Goal: Transaction & Acquisition: Purchase product/service

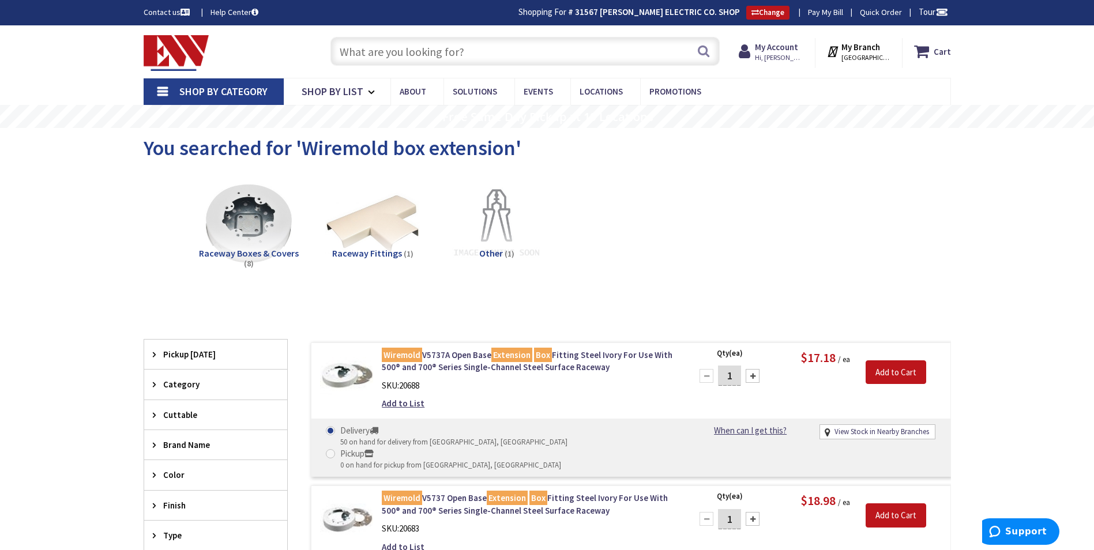
click at [349, 54] on input "text" at bounding box center [524, 51] width 389 height 29
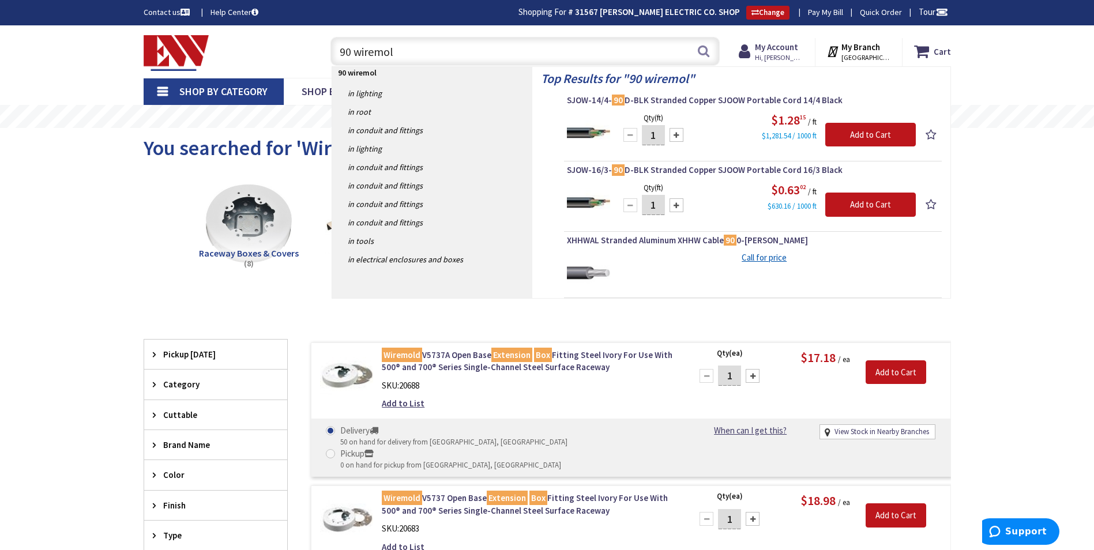
type input "90 wiremold"
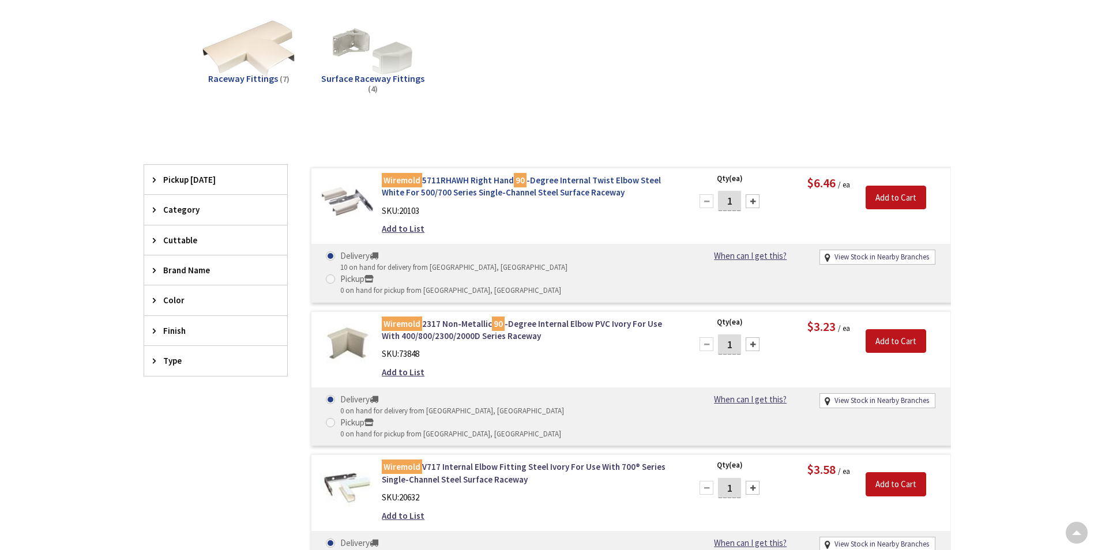
type input "CT-[GEOGRAPHIC_DATA], [GEOGRAPHIC_DATA]"
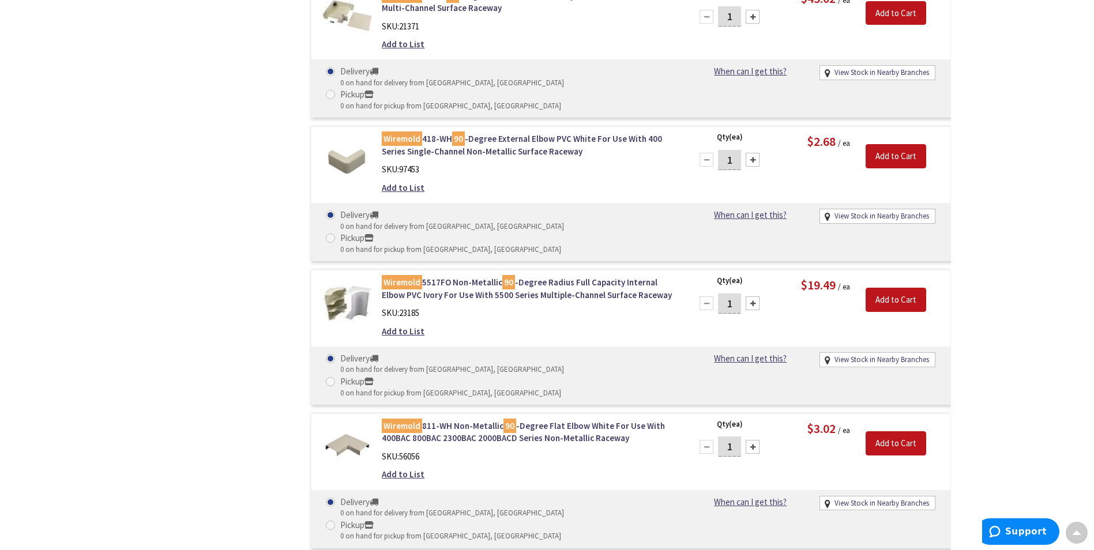
scroll to position [1097, 0]
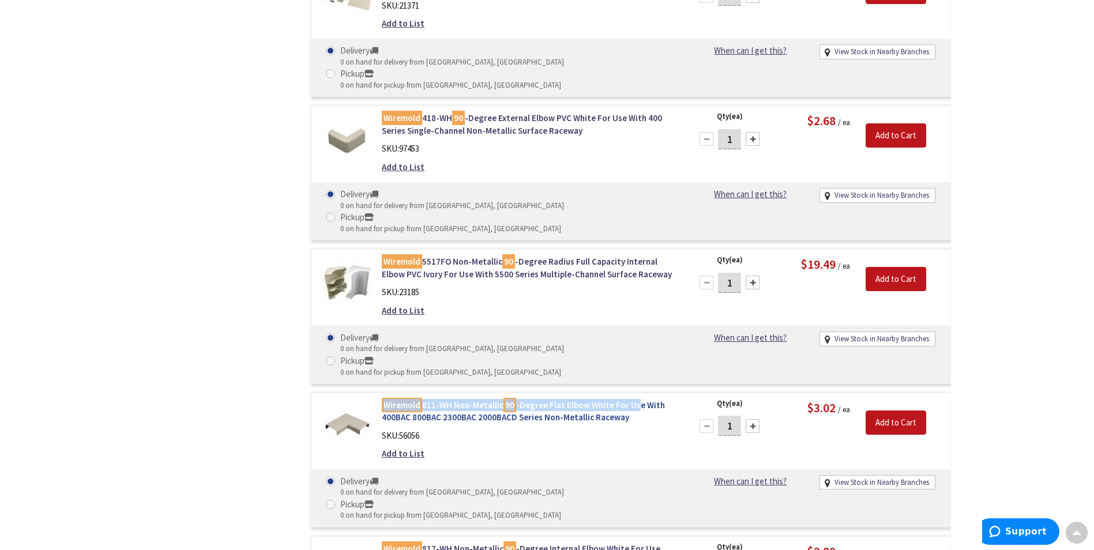
drag, startPoint x: 377, startPoint y: 219, endPoint x: 635, endPoint y: 227, distance: 257.9
click at [634, 399] on div "Wiremold 811-WH Non-Metallic 90 -Degree Flat Elbow White For Use With 400BAC 80…" at bounding box center [528, 432] width 311 height 67
drag, startPoint x: 530, startPoint y: 261, endPoint x: 479, endPoint y: 250, distance: 52.0
click at [529, 399] on div "Wiremold 811-WH Non-Metallic 90 -Degree Flat Elbow White For Use With 400BAC 80…" at bounding box center [528, 432] width 311 height 67
drag, startPoint x: 377, startPoint y: 216, endPoint x: 633, endPoint y: 236, distance: 256.8
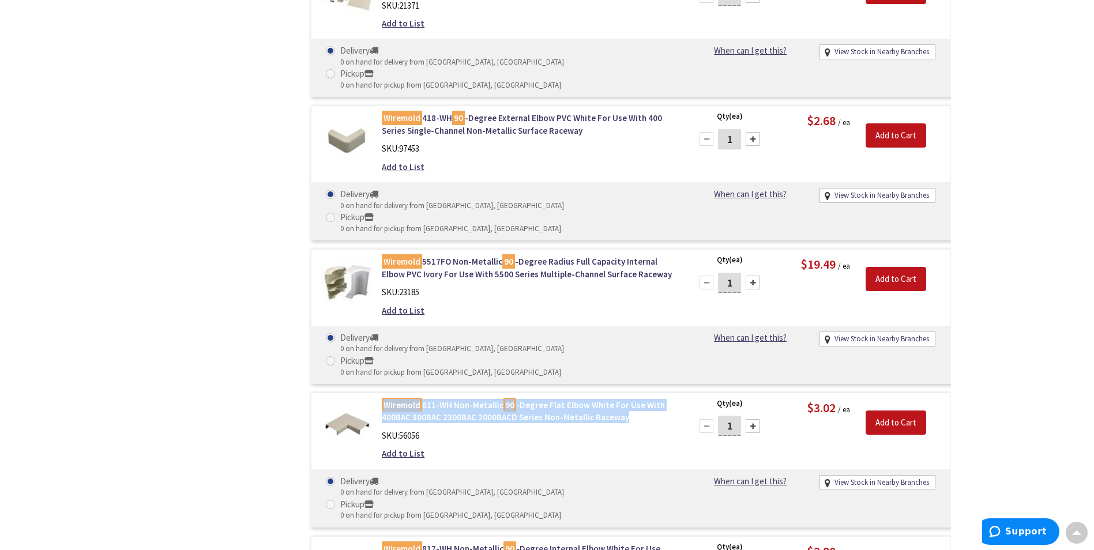
click at [633, 399] on div "Wiremold 811-WH Non-Metallic 90 -Degree Flat Elbow White For Use With 400BAC 80…" at bounding box center [528, 432] width 311 height 67
copy link "Wiremold 811-WH Non-Metallic 90 -Degree Flat Elbow White For Use With 400BAC 80…"
